Goal: Information Seeking & Learning: Check status

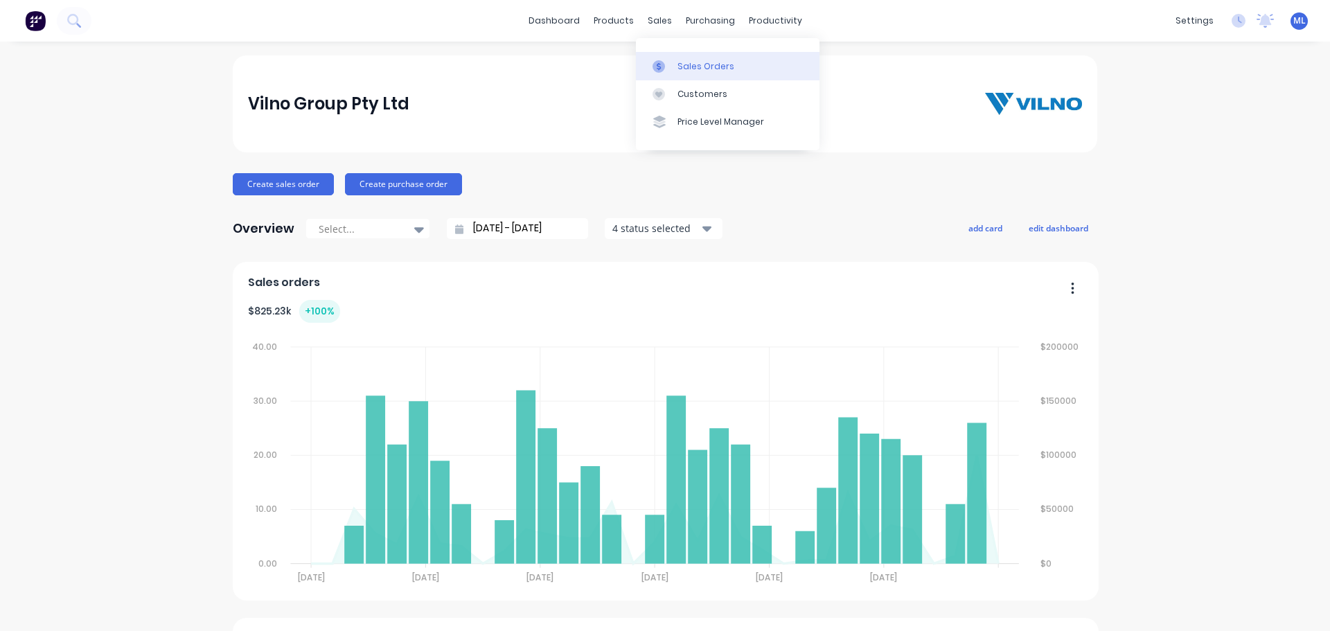
click at [677, 75] on link "Sales Orders" at bounding box center [728, 66] width 184 height 28
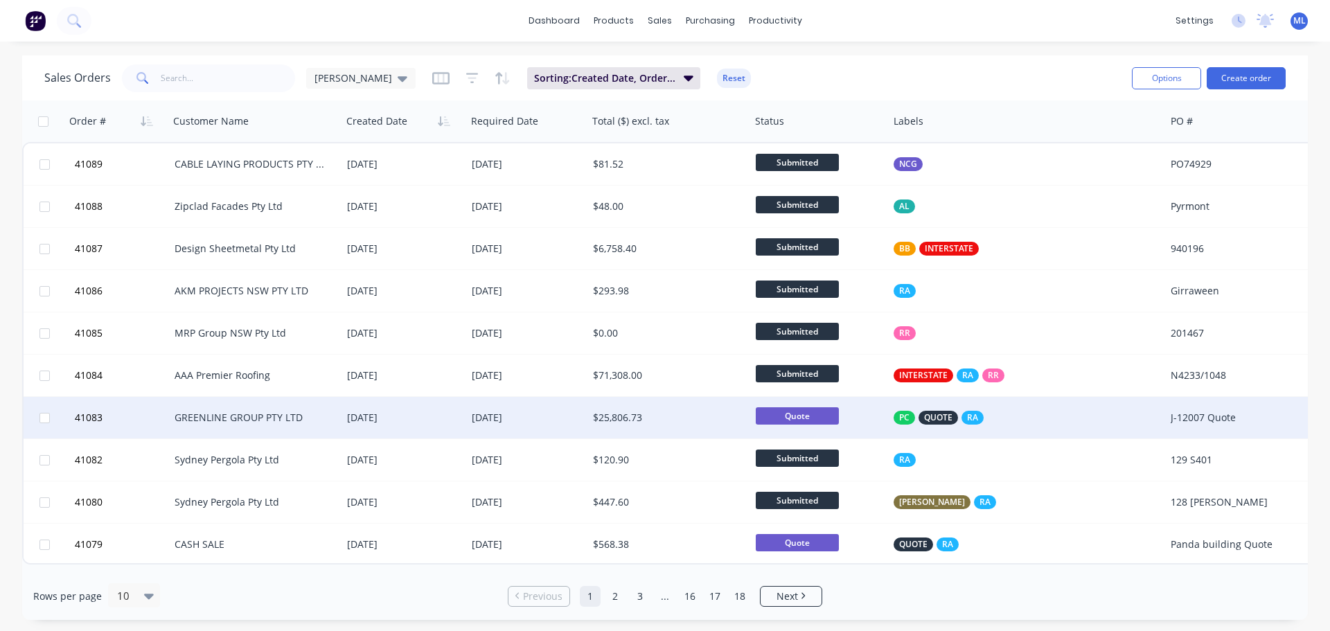
click at [672, 420] on div "$25,806.73" at bounding box center [665, 418] width 144 height 14
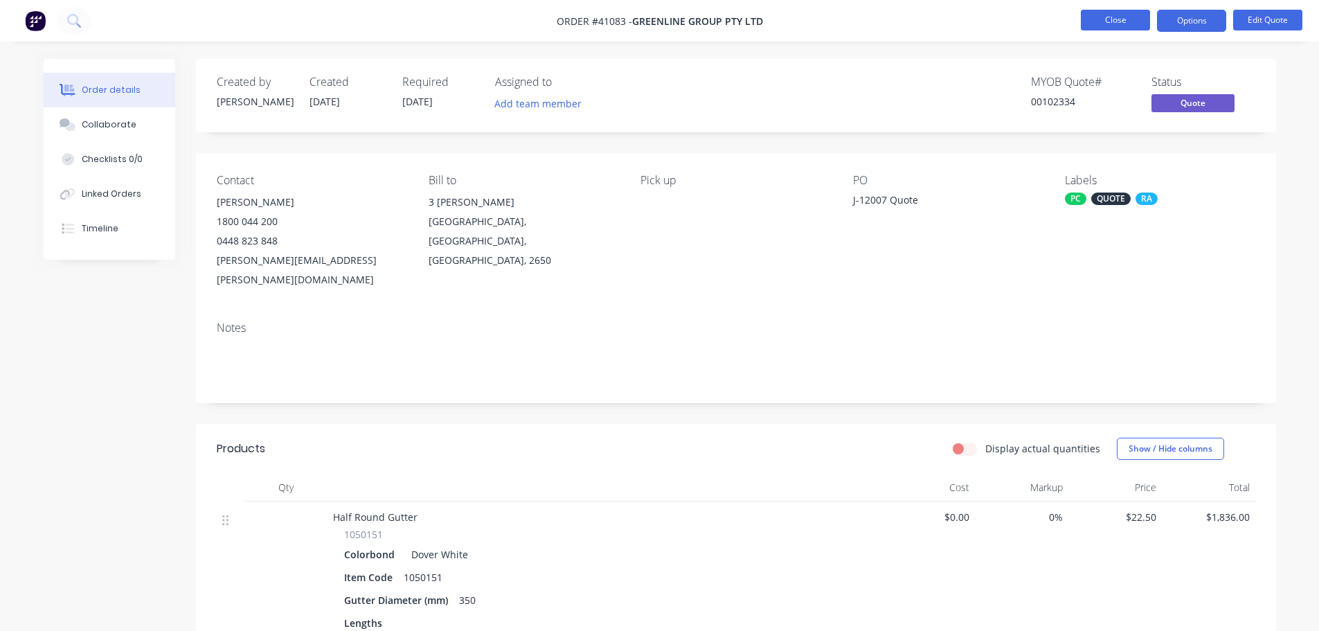
click at [1106, 14] on button "Close" at bounding box center [1115, 20] width 69 height 21
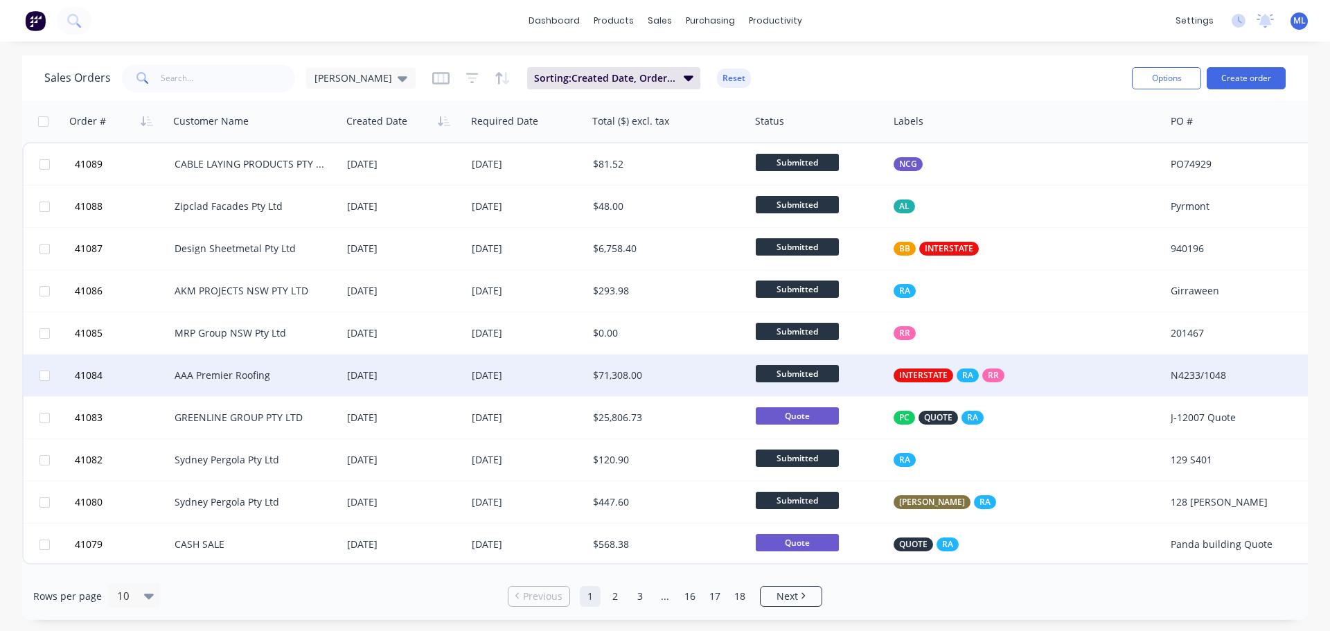
click at [480, 385] on div "[DATE]" at bounding box center [526, 376] width 121 height 42
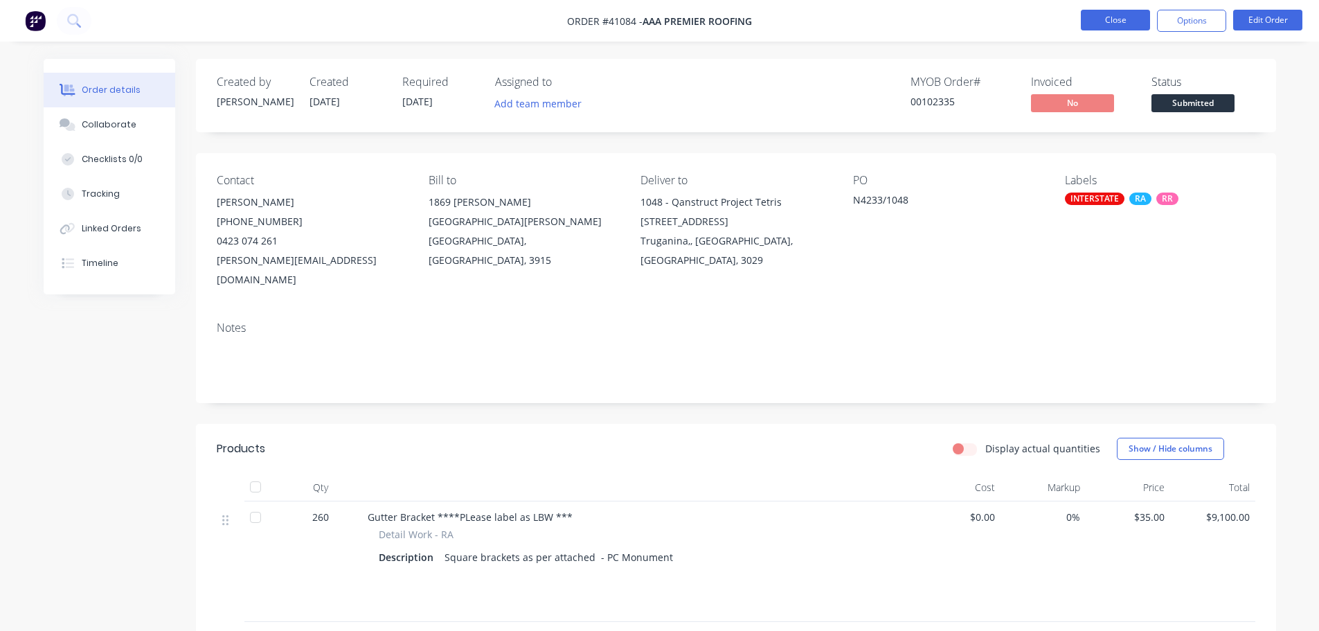
click at [1115, 23] on button "Close" at bounding box center [1115, 20] width 69 height 21
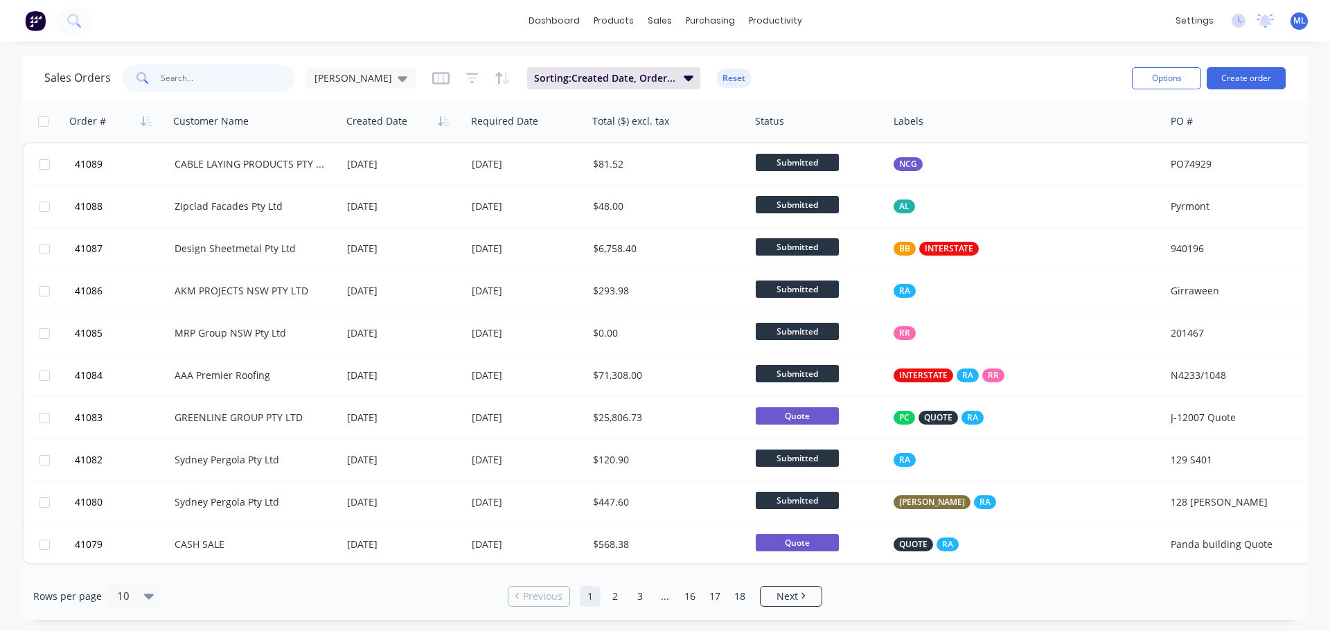
click at [193, 75] on input "text" at bounding box center [228, 78] width 135 height 28
click at [677, 89] on div at bounding box center [667, 94] width 21 height 12
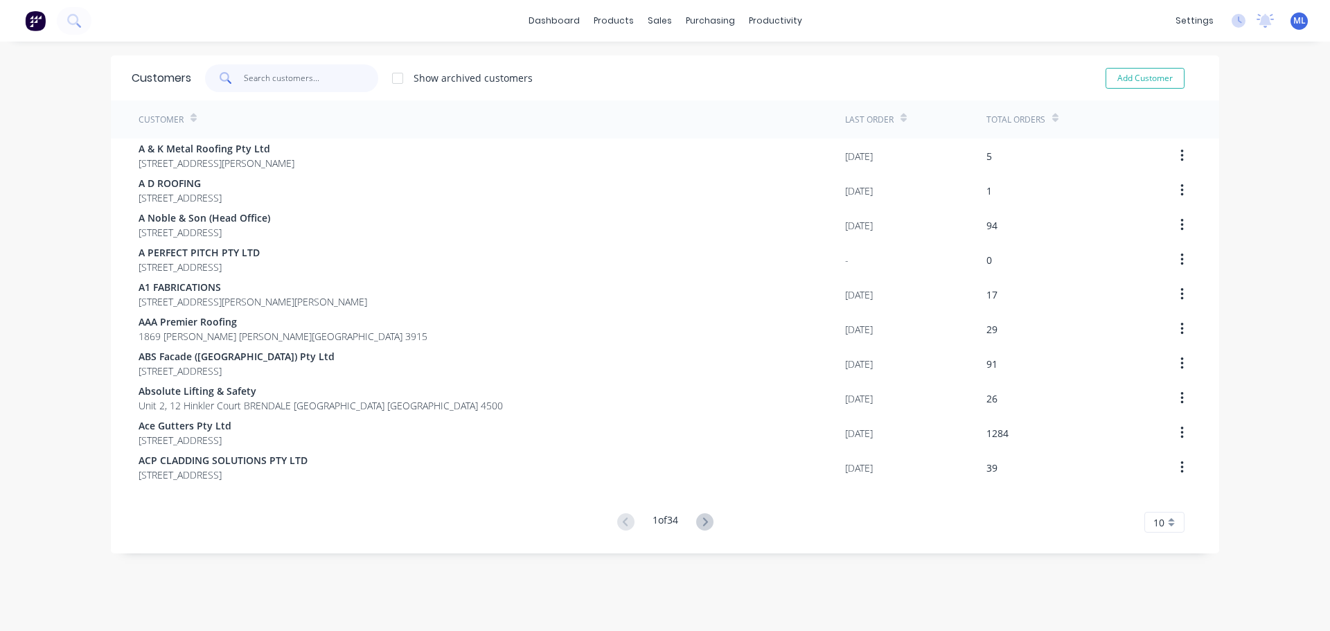
click at [280, 77] on input "text" at bounding box center [311, 78] width 135 height 28
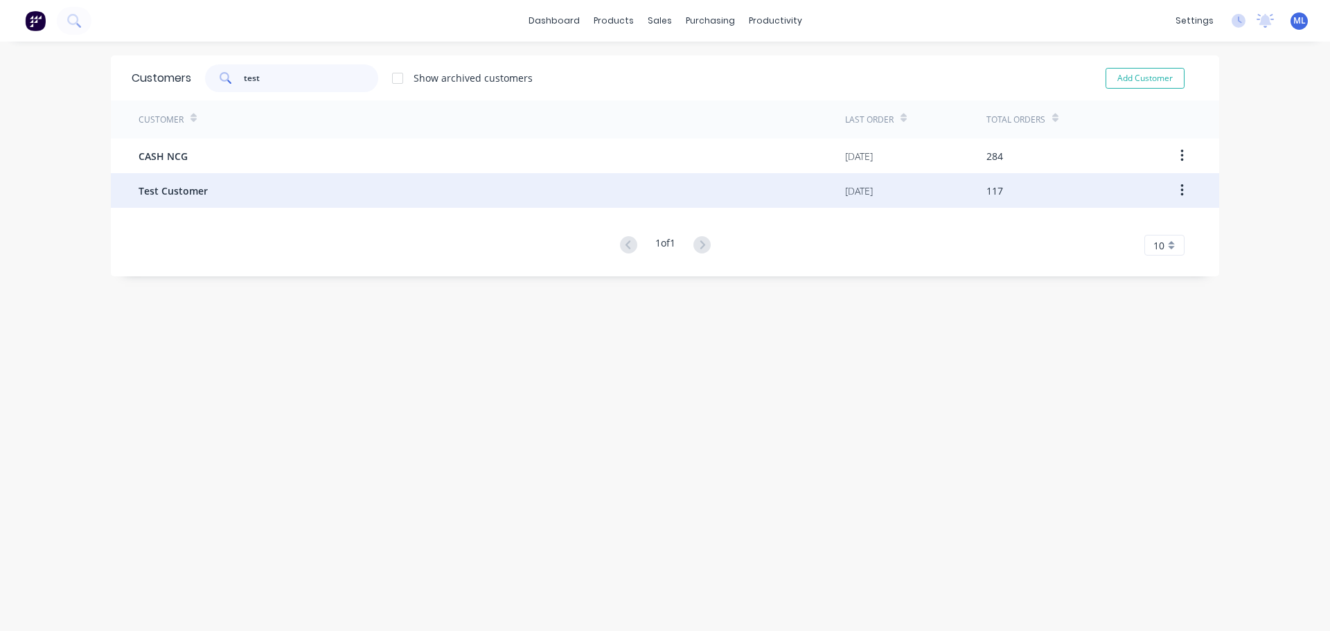
type input "test"
click at [185, 199] on div "Test Customer" at bounding box center [491, 190] width 706 height 35
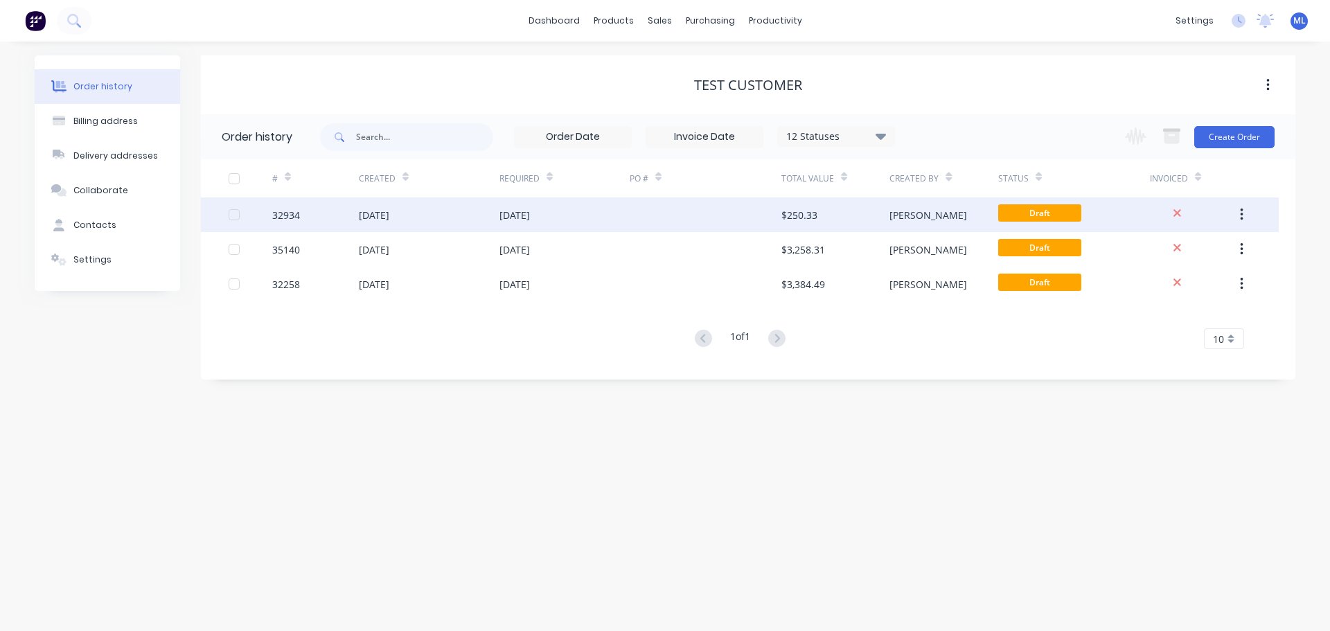
click at [359, 211] on div "17 Apr 2024" at bounding box center [374, 215] width 30 height 15
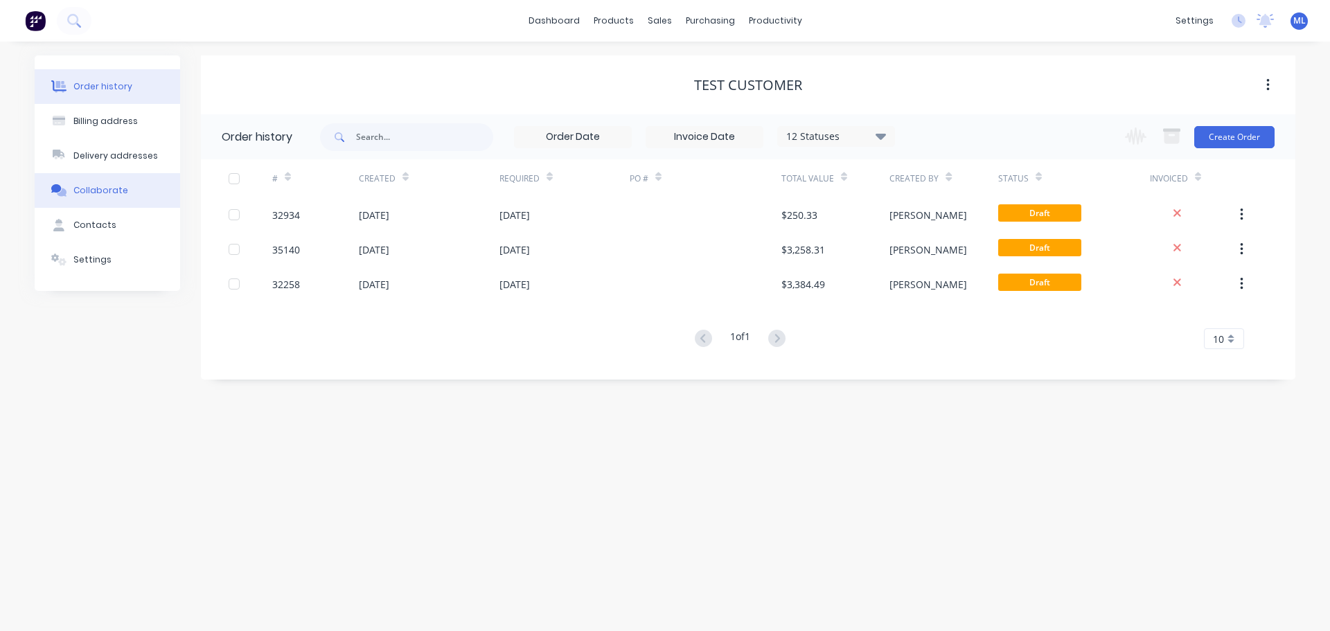
click at [93, 190] on div "Collaborate" at bounding box center [100, 190] width 55 height 12
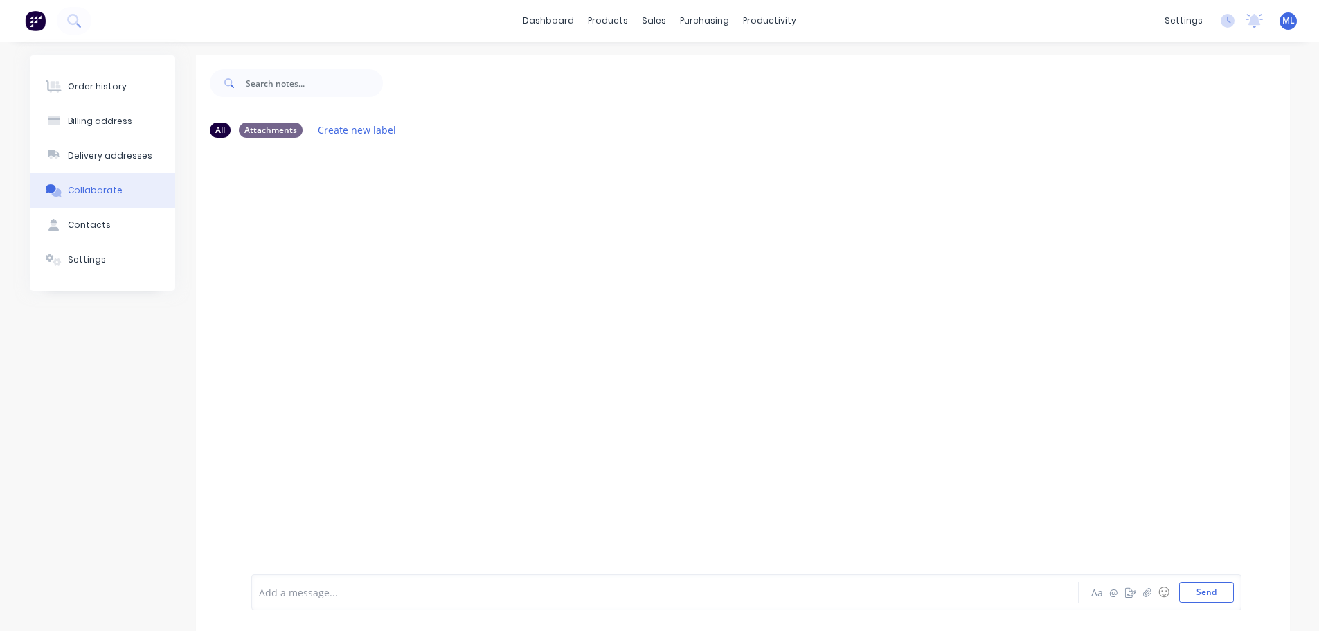
click at [312, 589] on div at bounding box center [625, 592] width 731 height 15
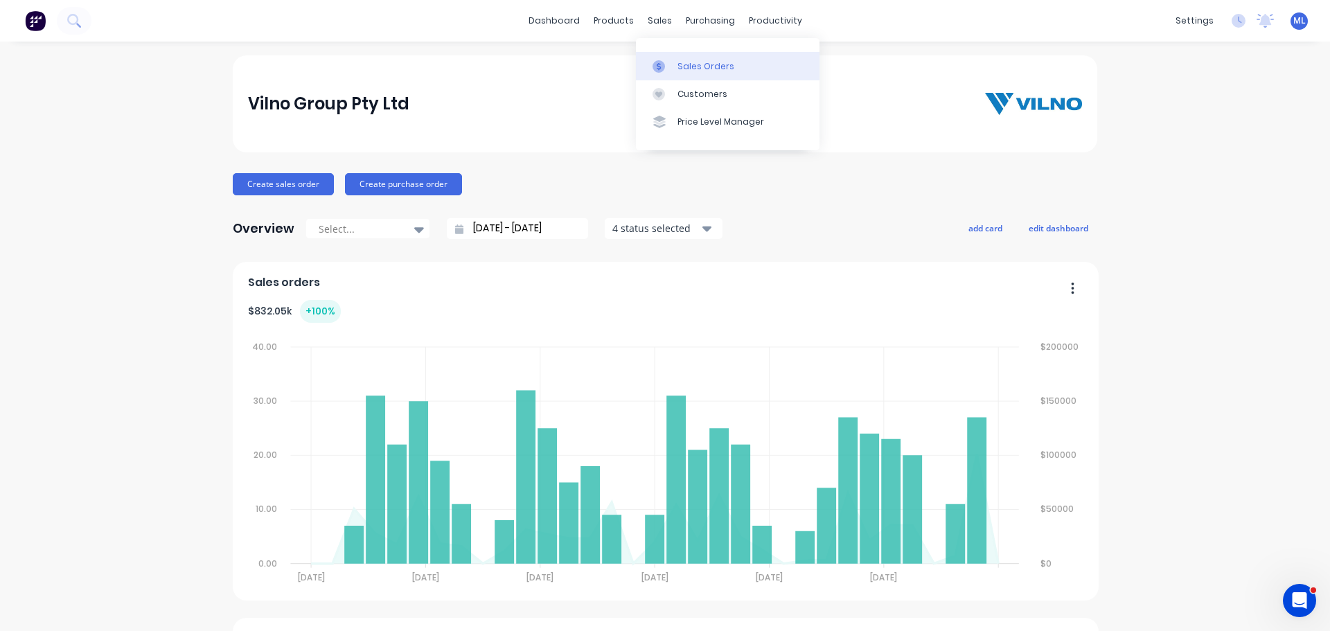
click at [666, 65] on div at bounding box center [662, 66] width 21 height 12
